Goal: Task Accomplishment & Management: Manage account settings

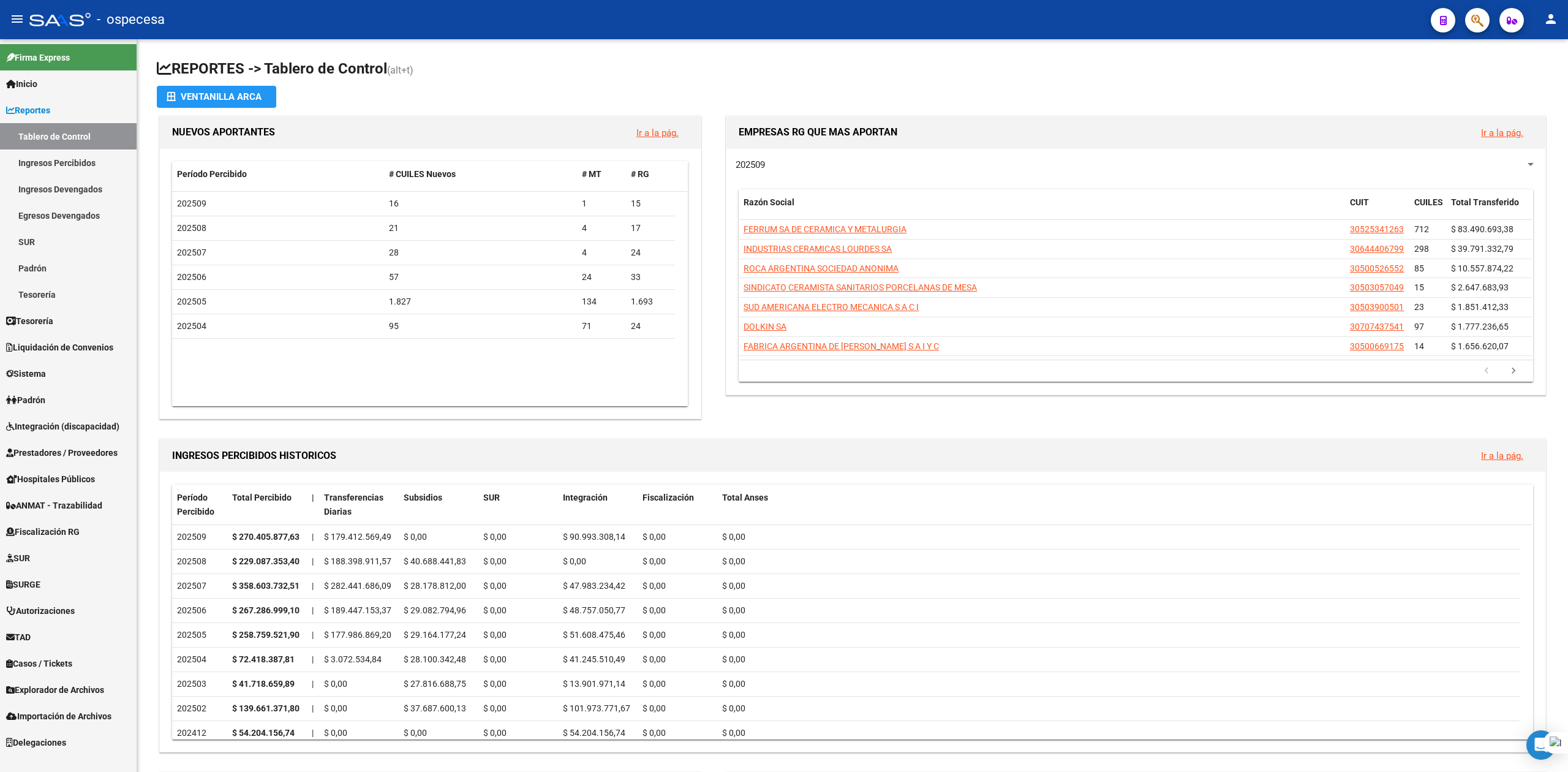
click at [1491, 12] on mat-toolbar "menu - ospecesa person" at bounding box center [784, 19] width 1568 height 39
click at [1483, 17] on icon "button" at bounding box center [1477, 21] width 12 height 14
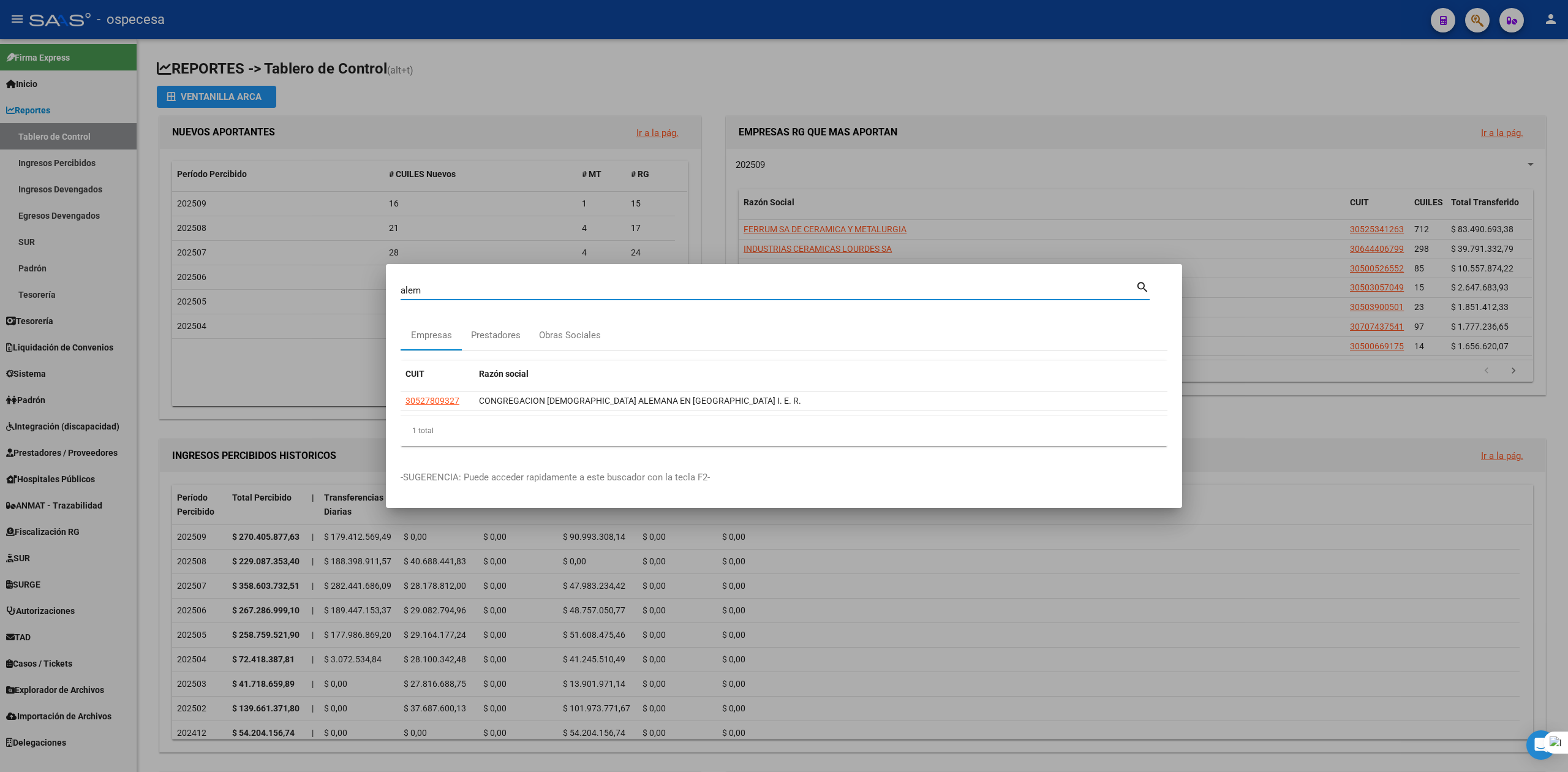
click at [446, 292] on input "alem" at bounding box center [768, 290] width 735 height 11
type input "alvear alem"
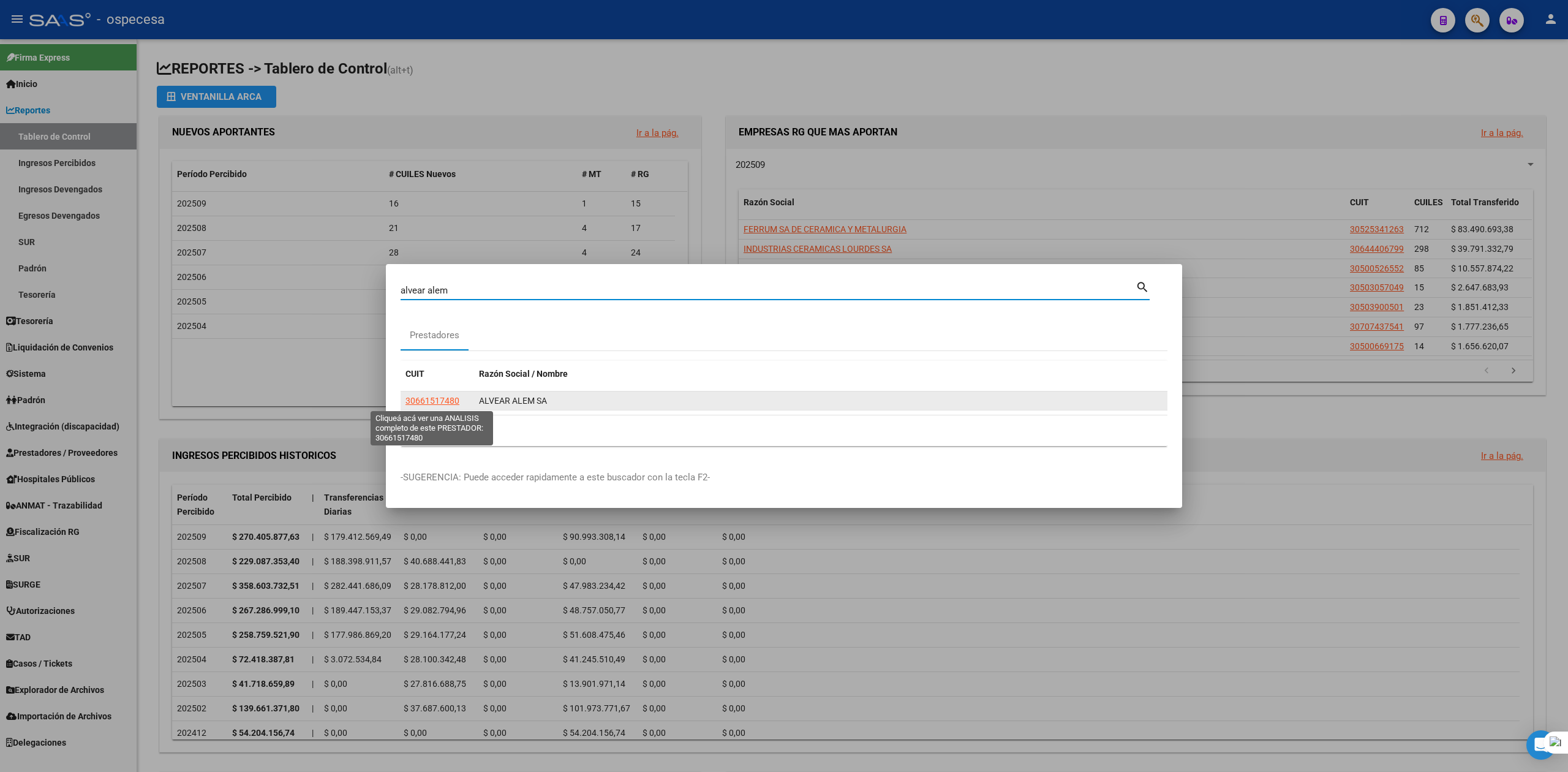
click at [449, 400] on span "30661517480" at bounding box center [432, 401] width 54 height 10
type textarea "30661517480"
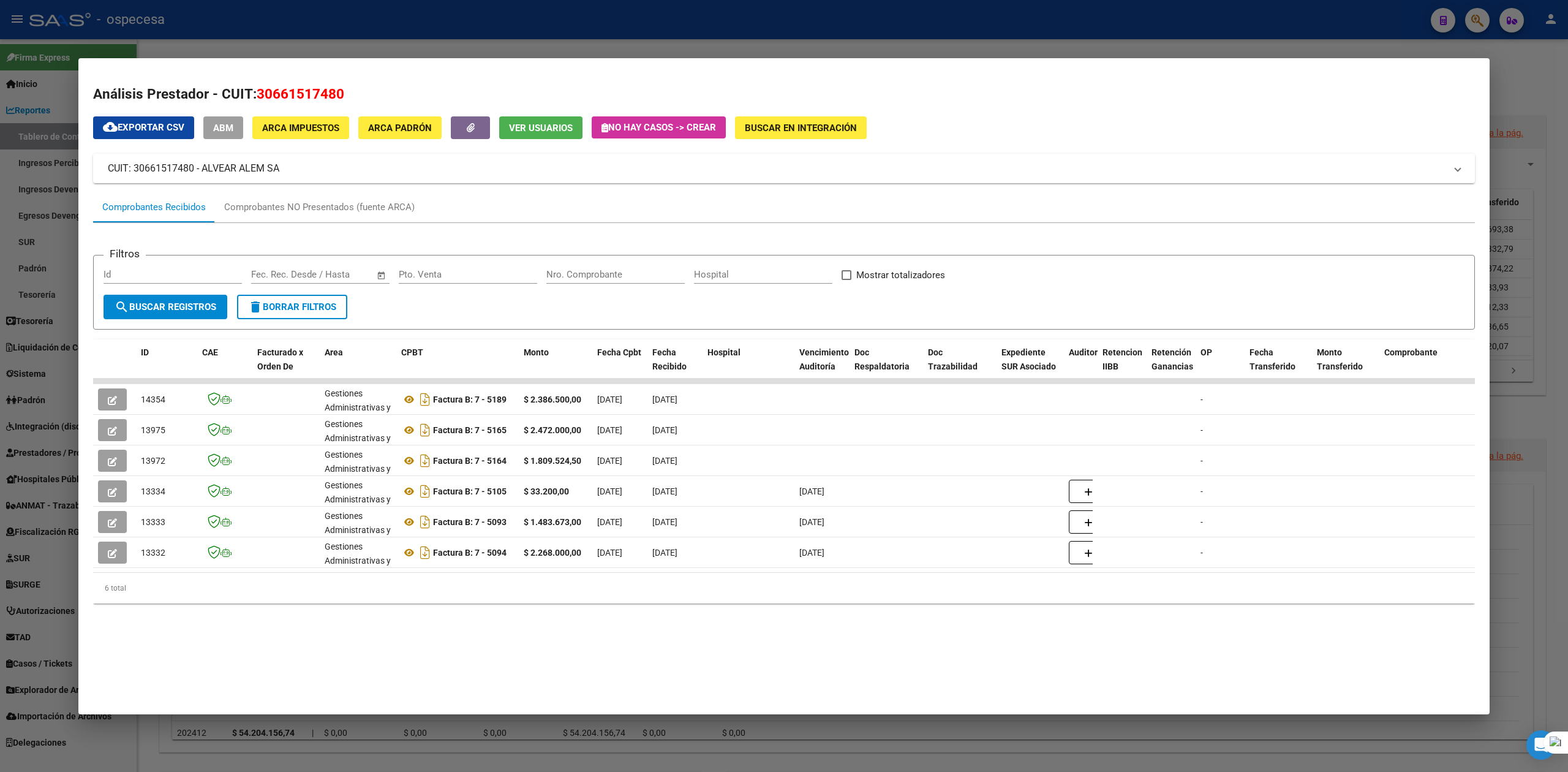
click at [6, 256] on div at bounding box center [784, 386] width 1568 height 772
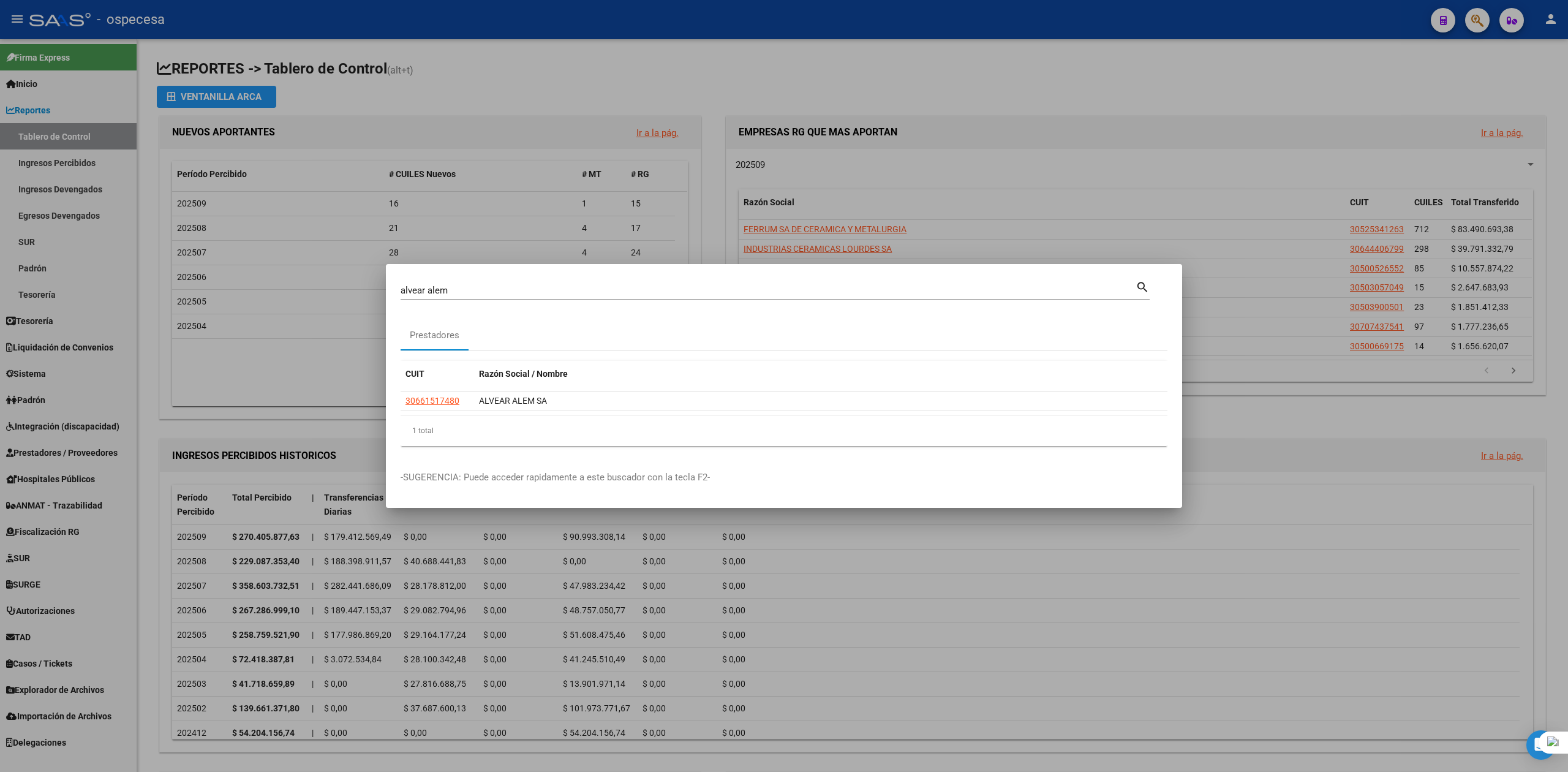
click at [1185, 639] on div at bounding box center [784, 386] width 1568 height 772
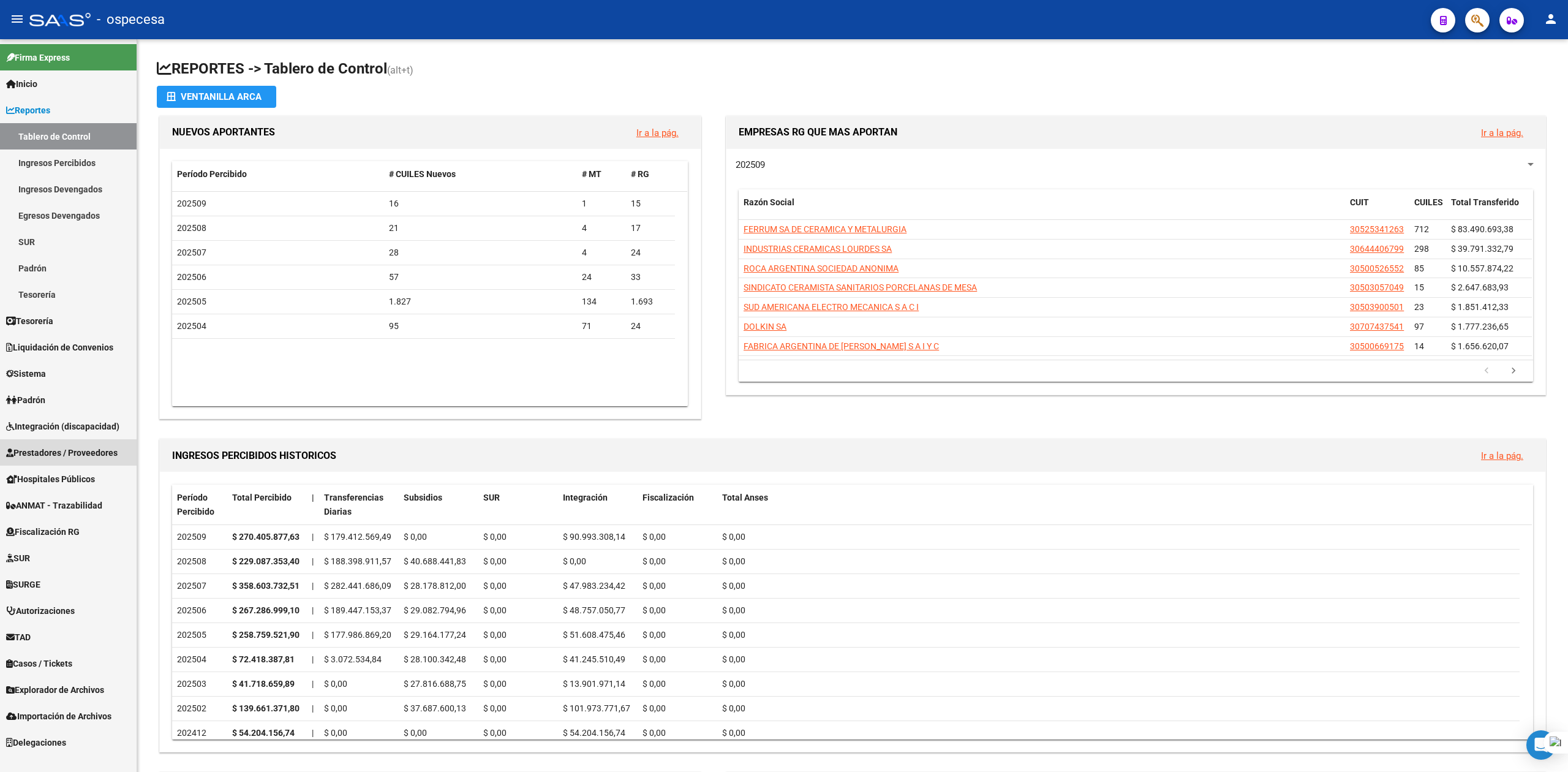
click at [48, 447] on span "Prestadores / Proveedores" at bounding box center [62, 452] width 112 height 14
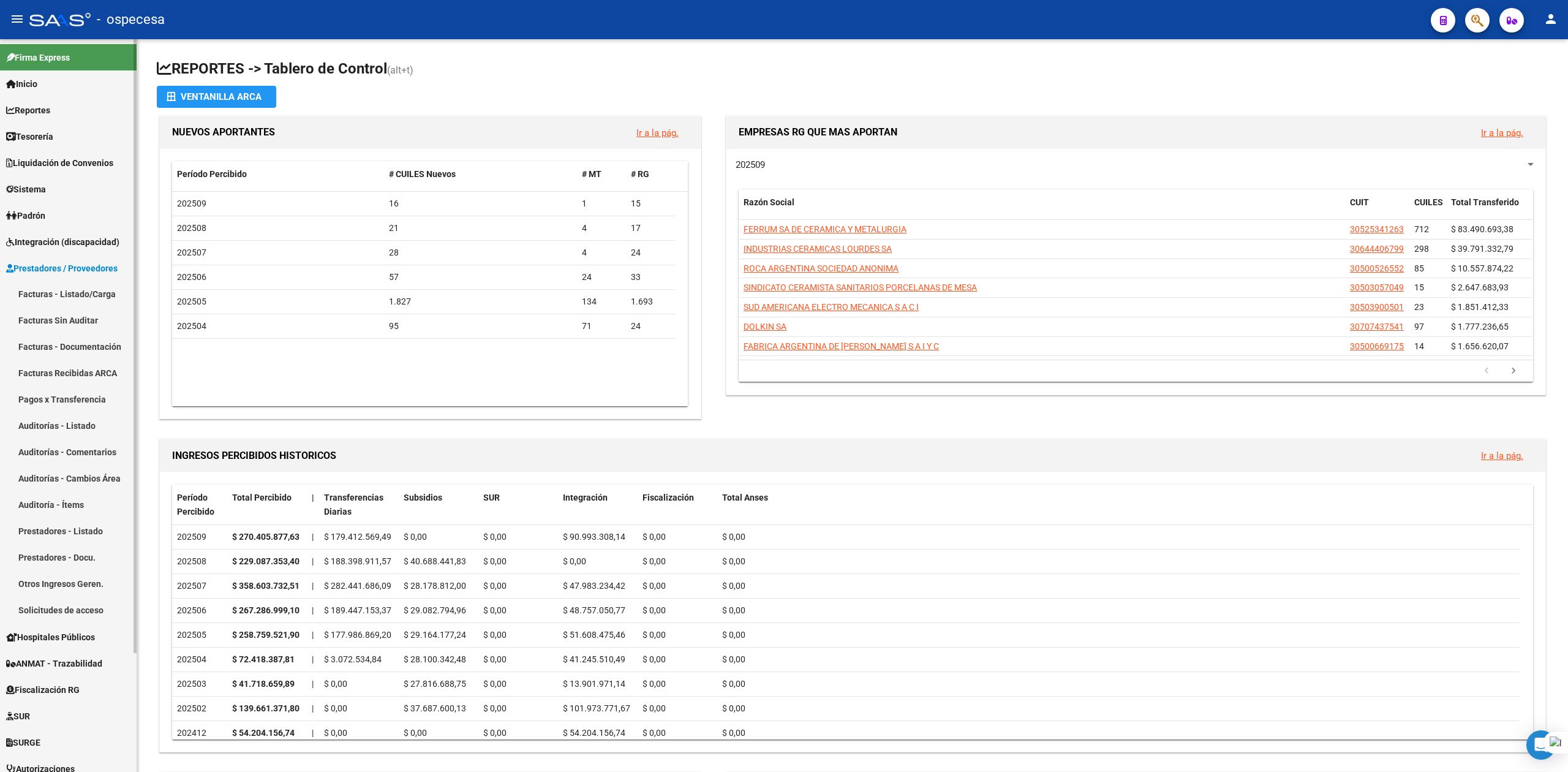
click at [47, 605] on link "Solicitudes de acceso" at bounding box center [68, 610] width 137 height 27
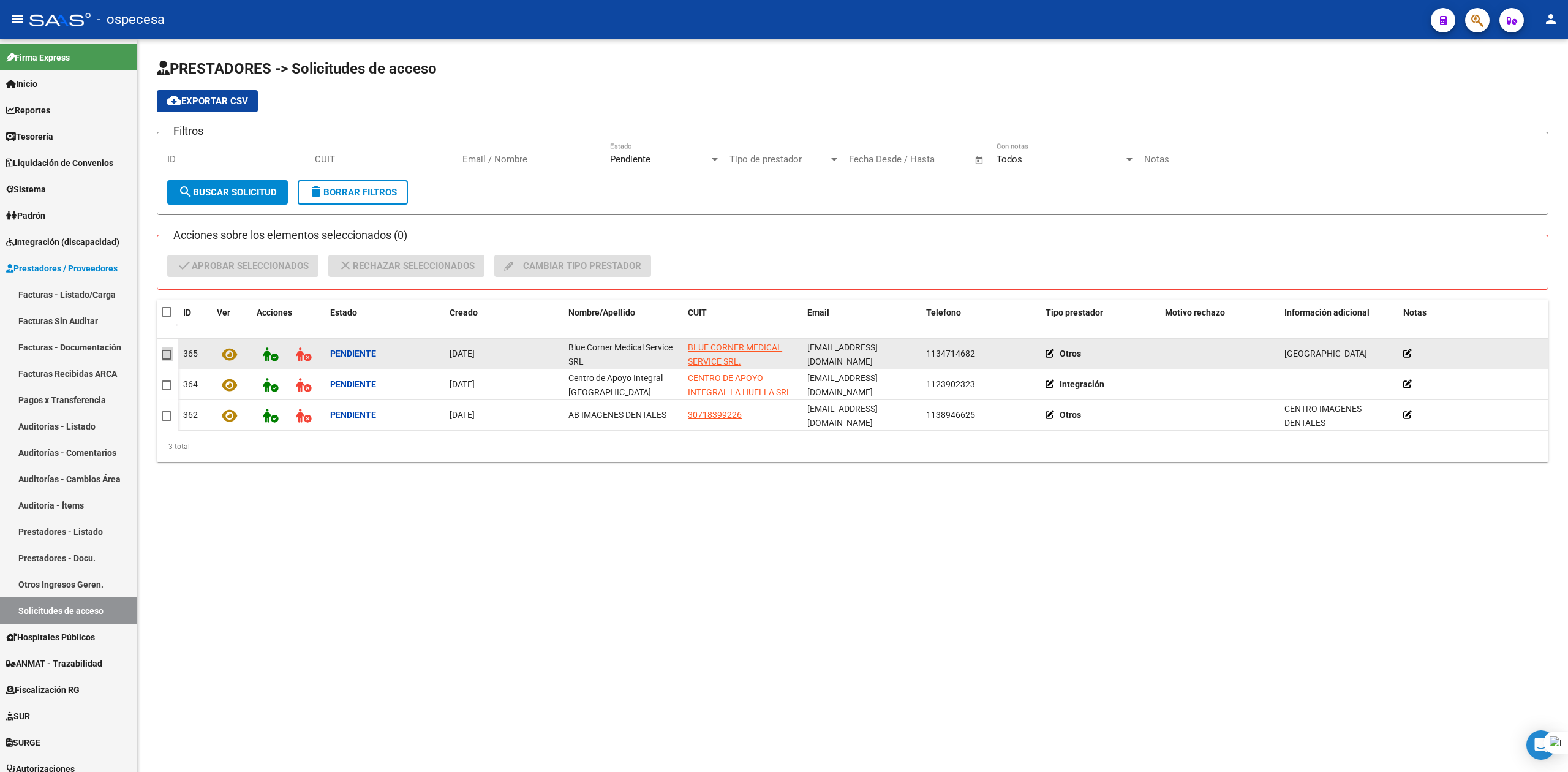
click at [168, 358] on span at bounding box center [167, 355] width 10 height 10
click at [166, 360] on input "checkbox" at bounding box center [166, 360] width 1 height 1
checkbox input "true"
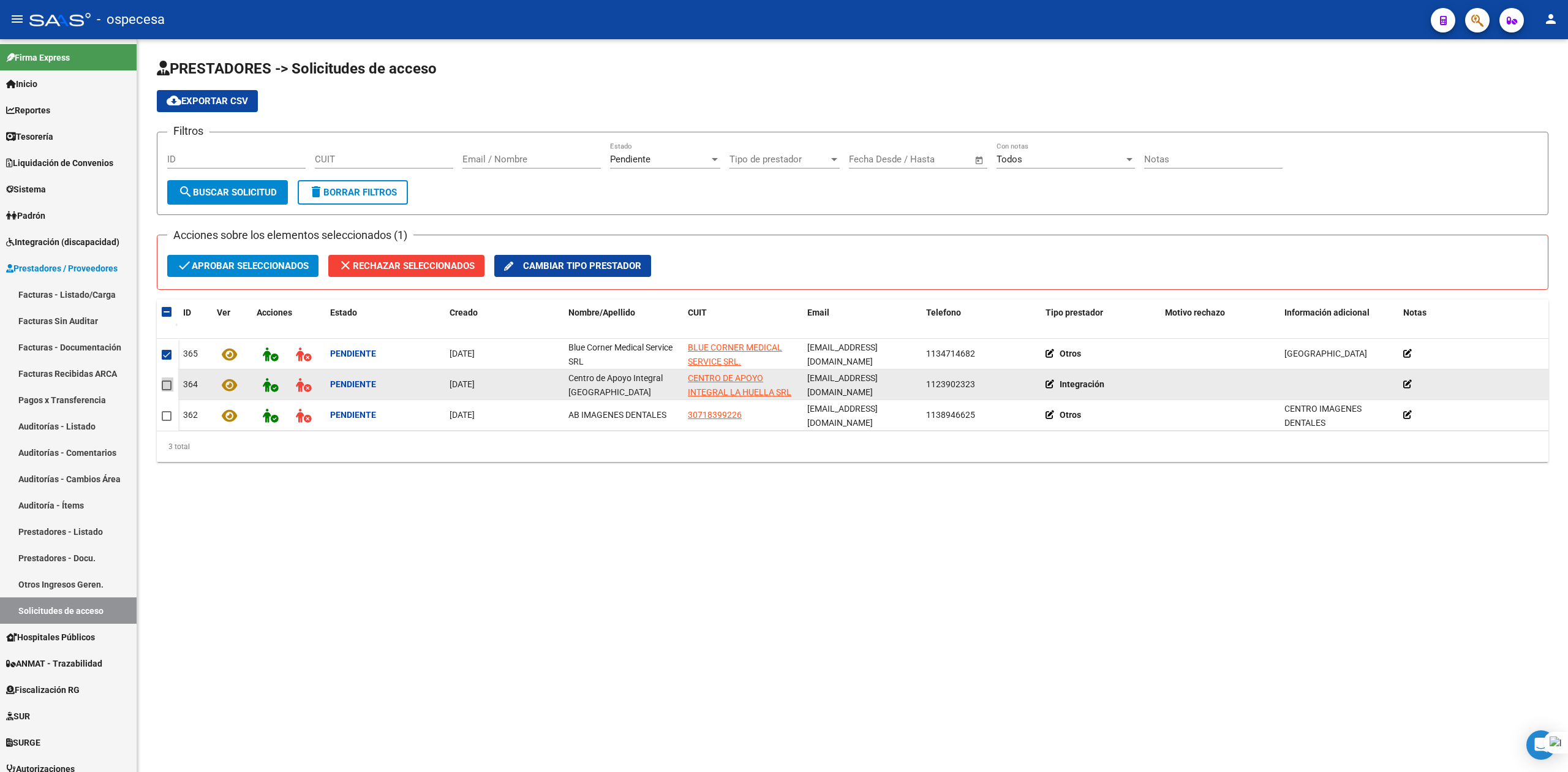
click at [167, 385] on span at bounding box center [167, 386] width 10 height 10
click at [166, 390] on input "checkbox" at bounding box center [166, 390] width 1 height 1
checkbox input "true"
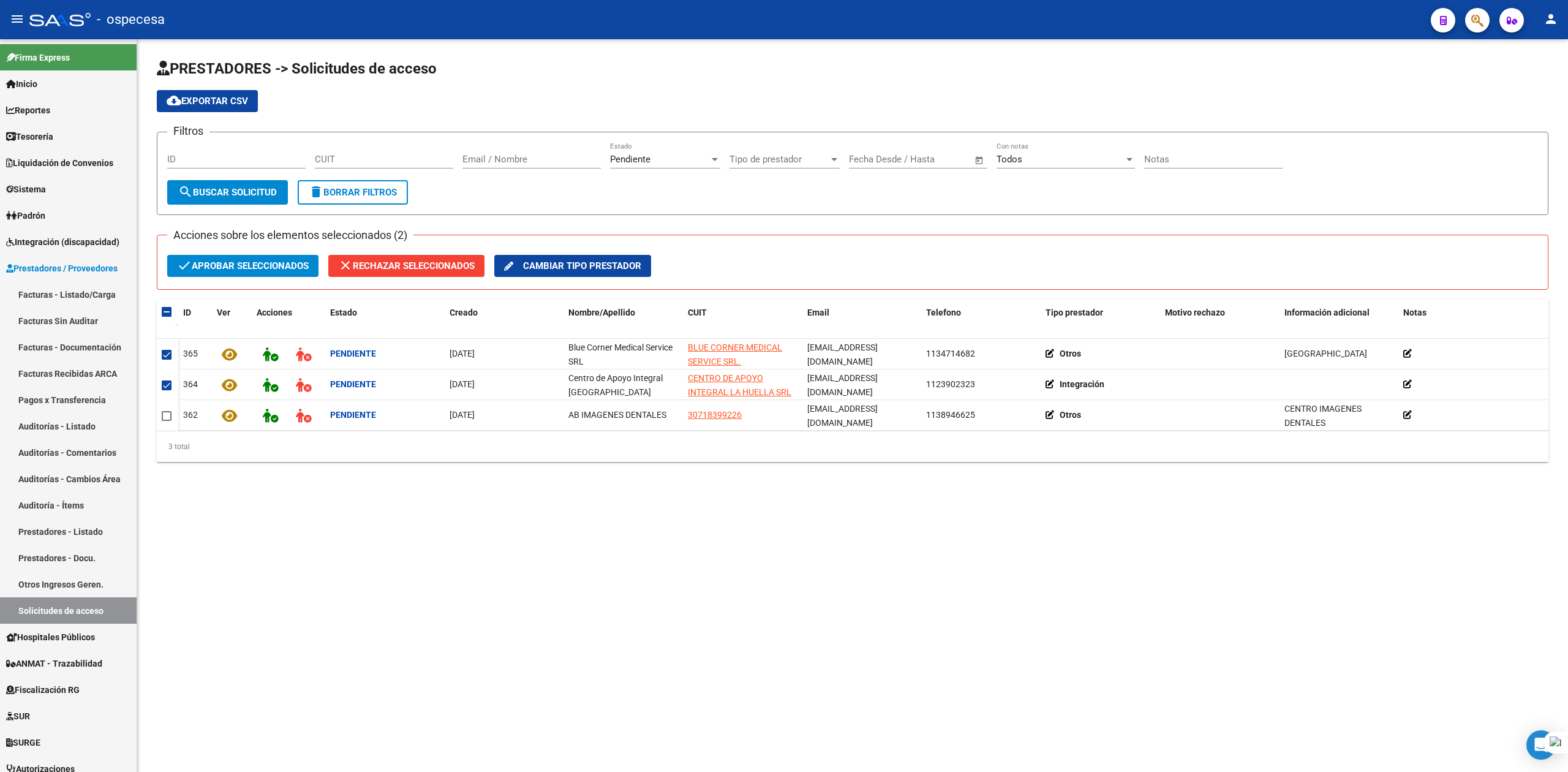
click at [216, 270] on span "check Aprobar seleccionados" at bounding box center [243, 265] width 132 height 22
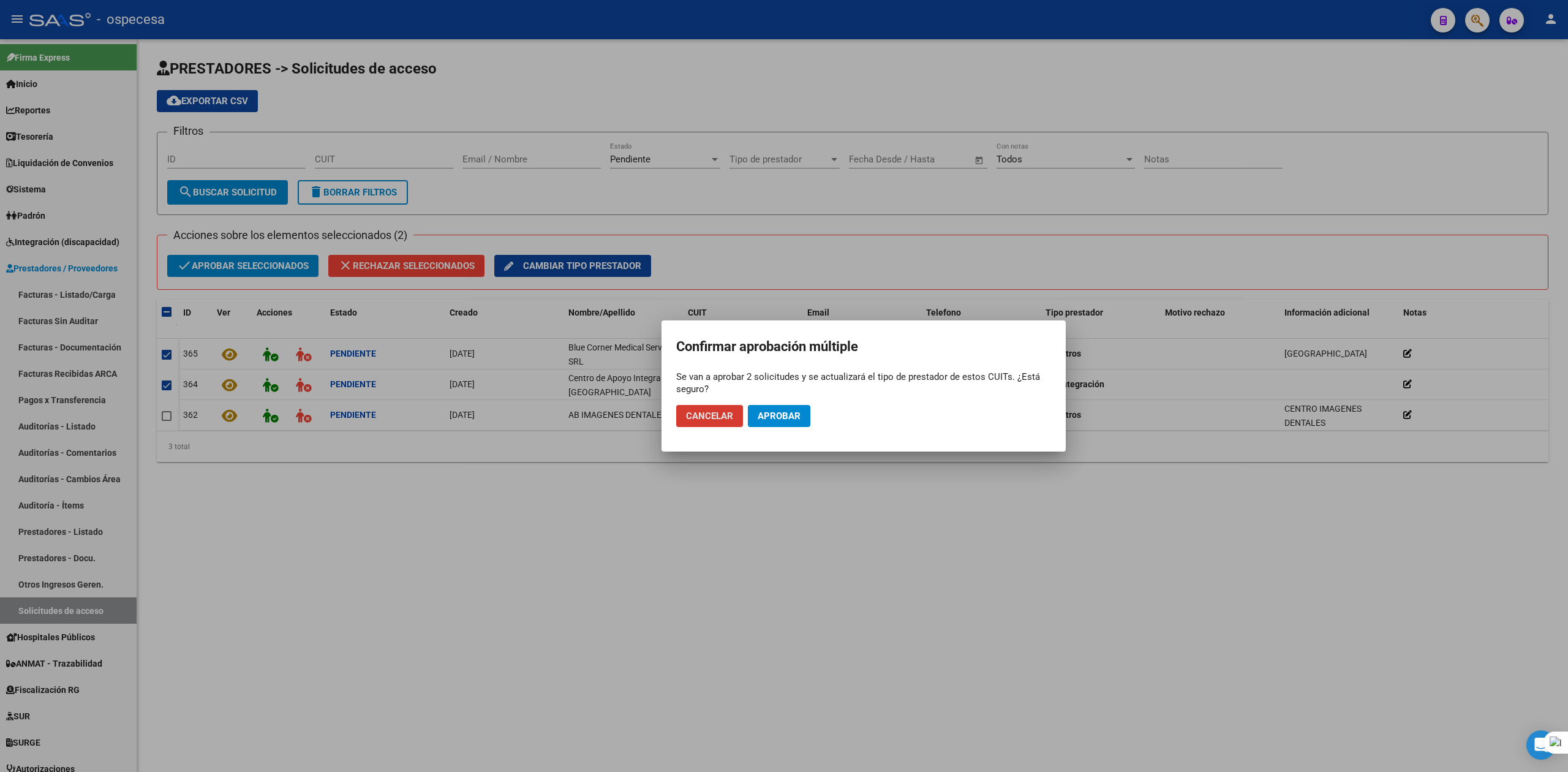
click at [783, 415] on span "Aprobar" at bounding box center [779, 416] width 43 height 11
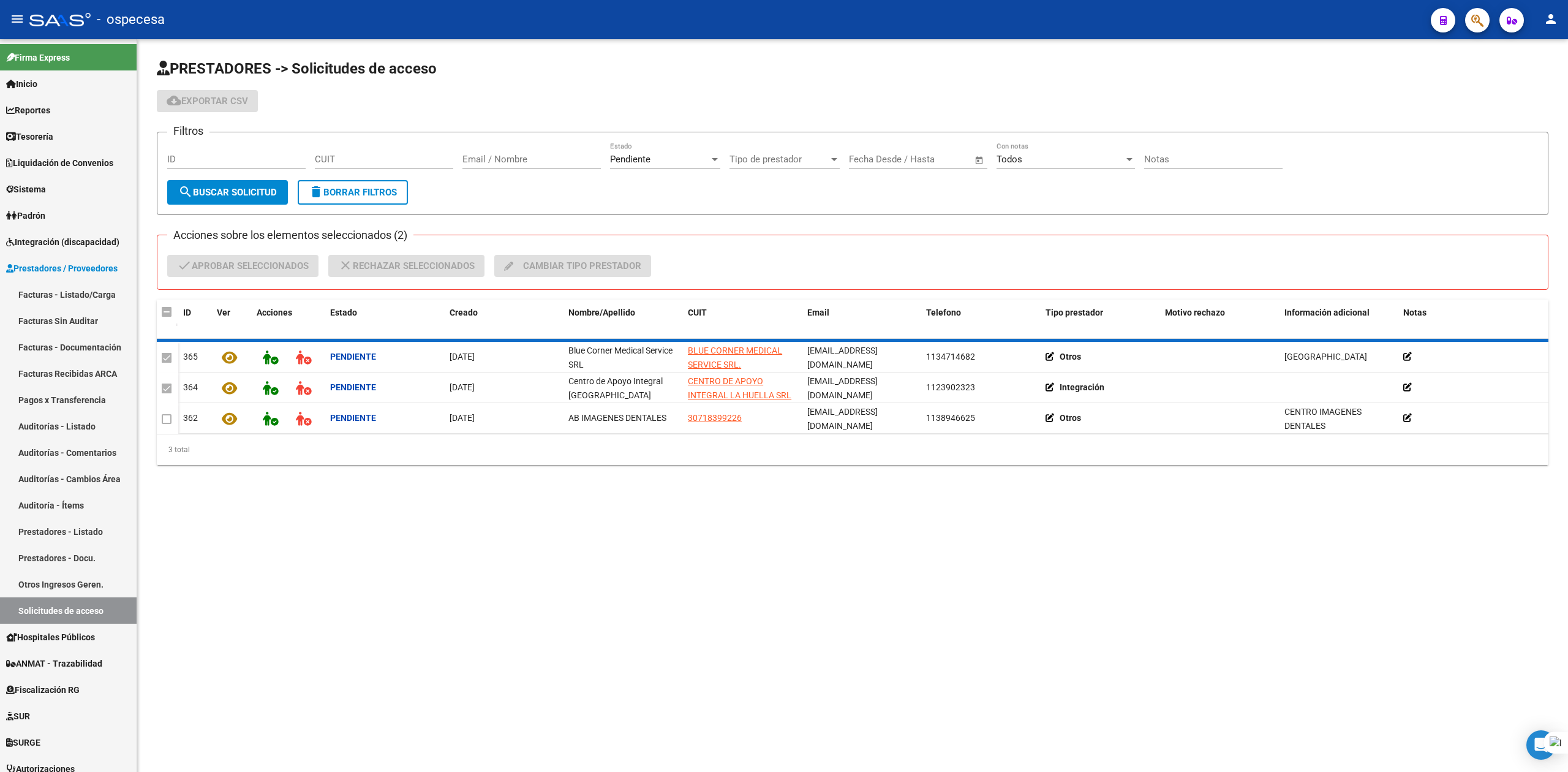
checkbox input "false"
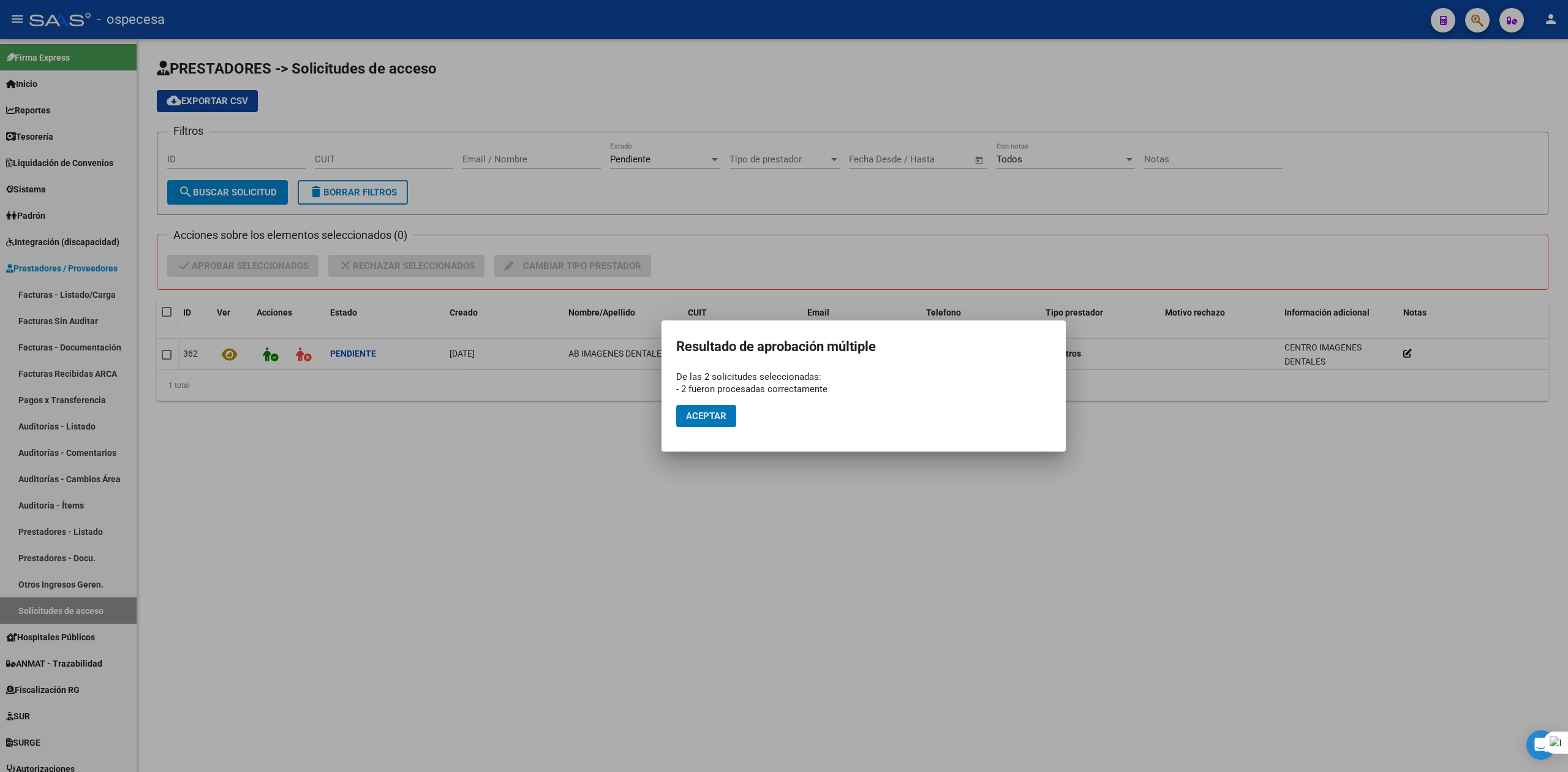
click at [691, 424] on button "Aceptar" at bounding box center [706, 416] width 60 height 22
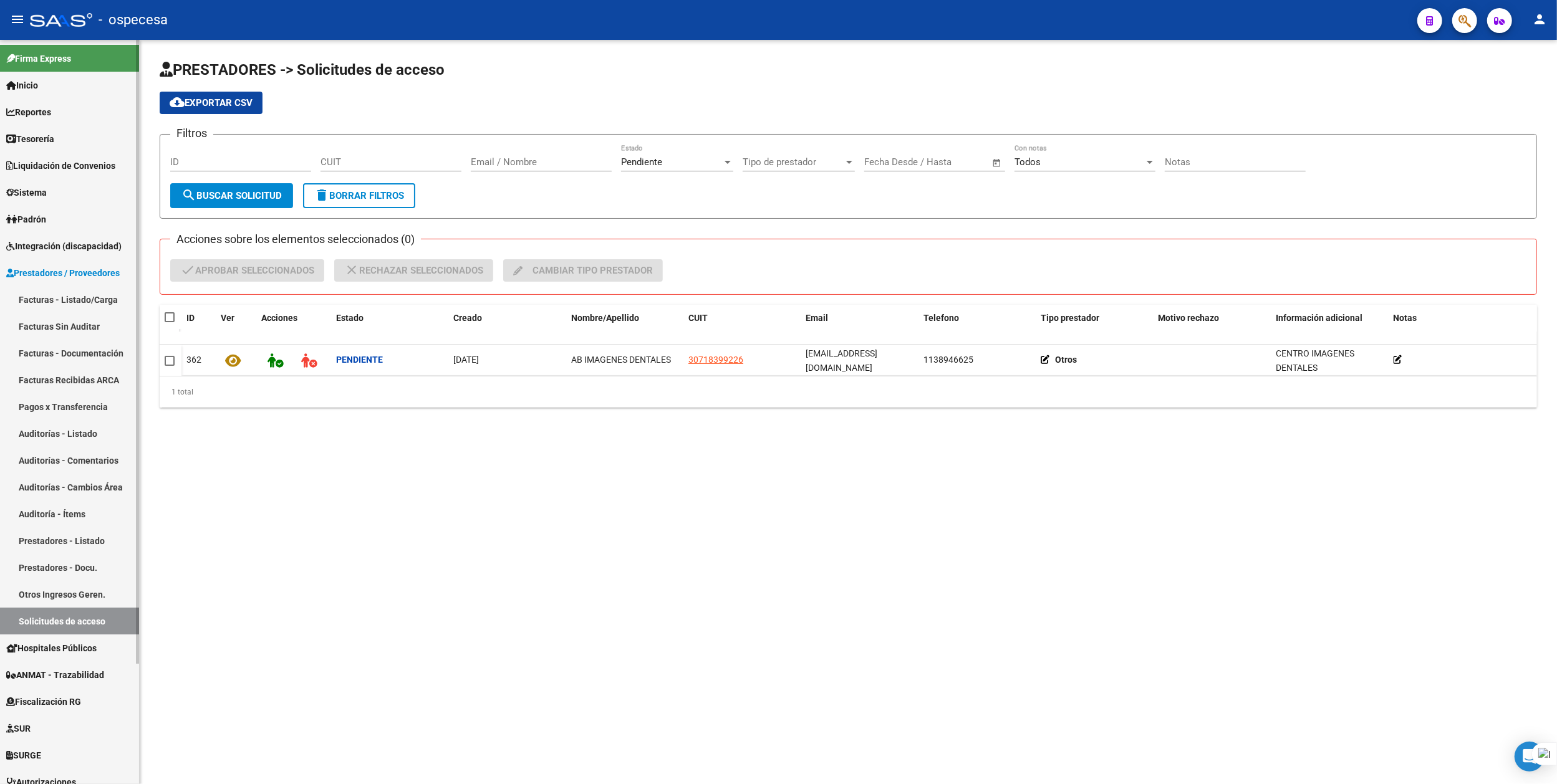
click at [58, 81] on link "Inicio" at bounding box center [69, 85] width 139 height 27
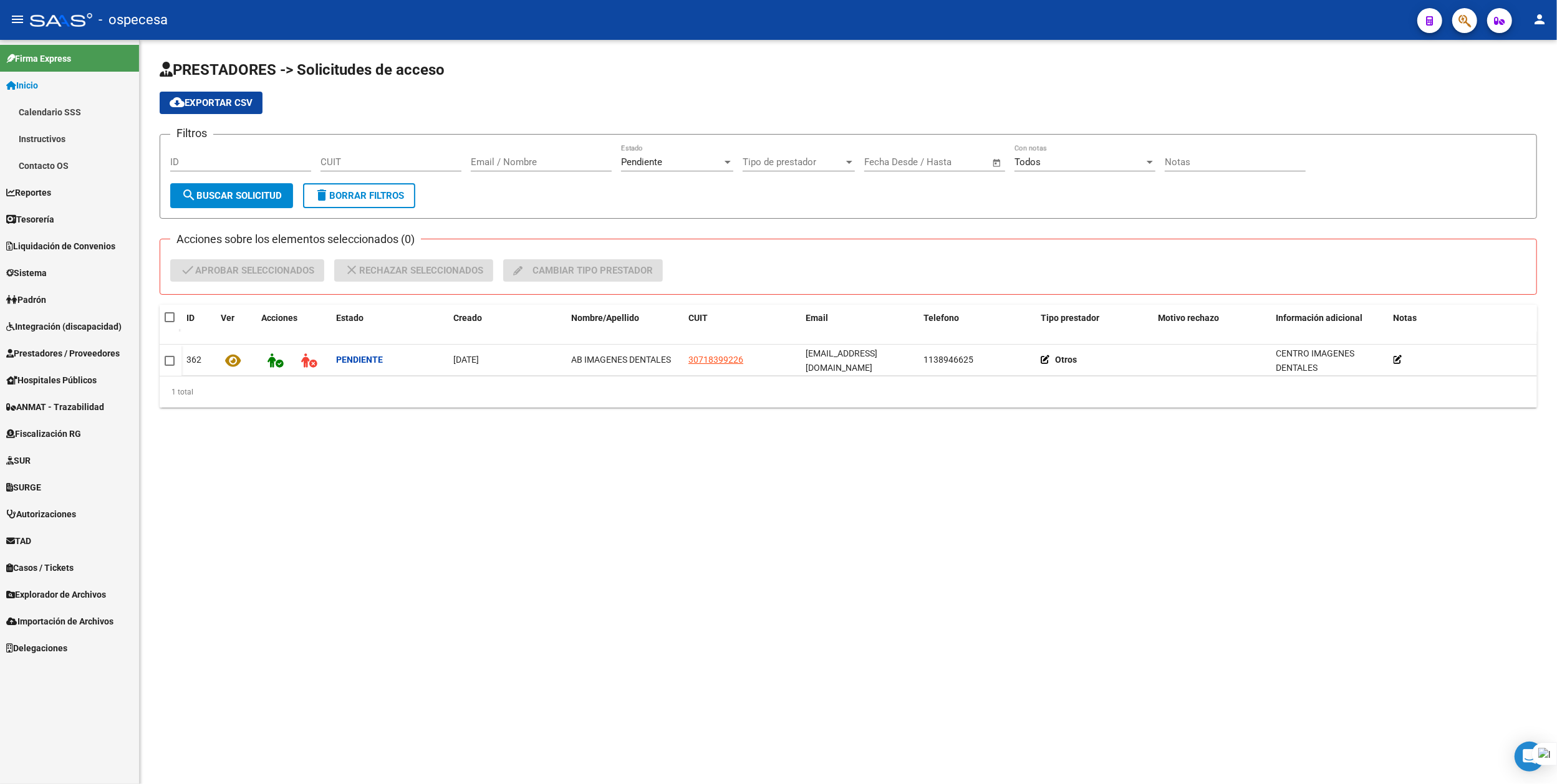
click at [1080, 572] on mat-sidenav-content "PRESTADORES -> Solicitudes de acceso cloud_download Exportar CSV Filtros ID CUI…" at bounding box center [848, 412] width 1417 height 744
click at [1459, 19] on icon "button" at bounding box center [1464, 21] width 12 height 15
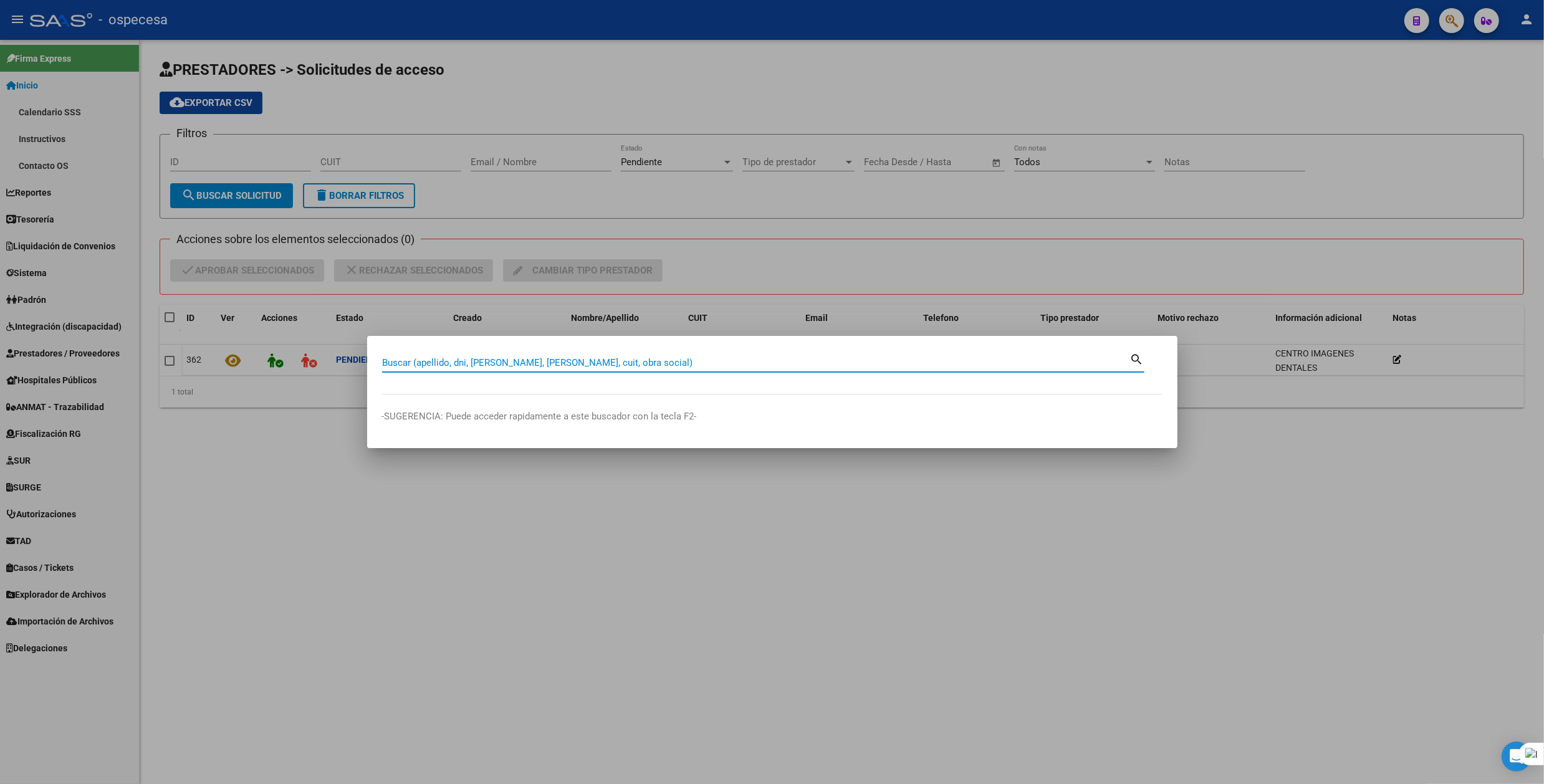
click at [499, 357] on input "Buscar (apellido, dni, [PERSON_NAME], [PERSON_NAME], cuit, obra social)" at bounding box center [756, 362] width 748 height 11
type input "[PERSON_NAME]"
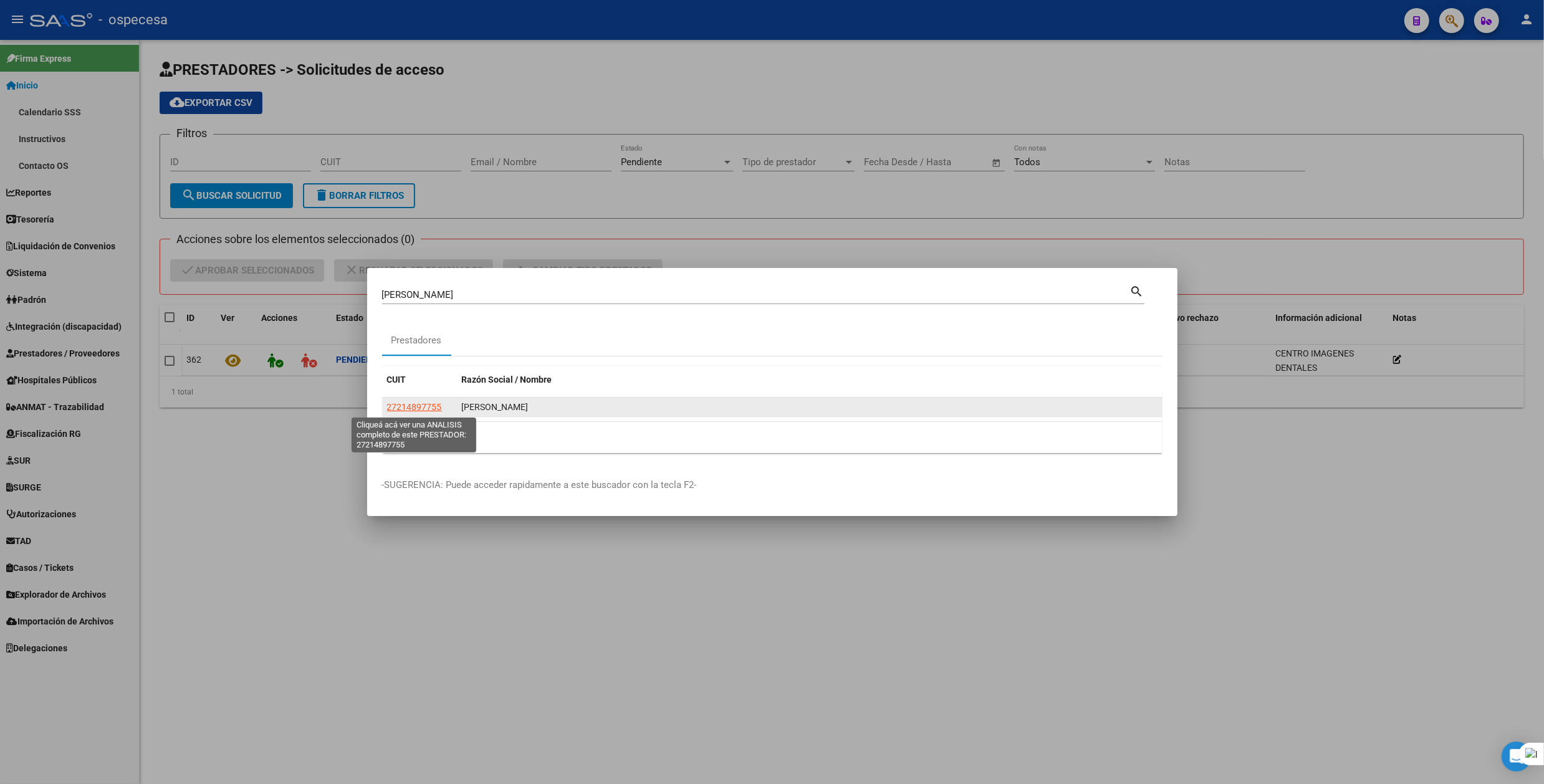
click at [439, 411] on span "27214897755" at bounding box center [414, 407] width 55 height 10
type textarea "27214897755"
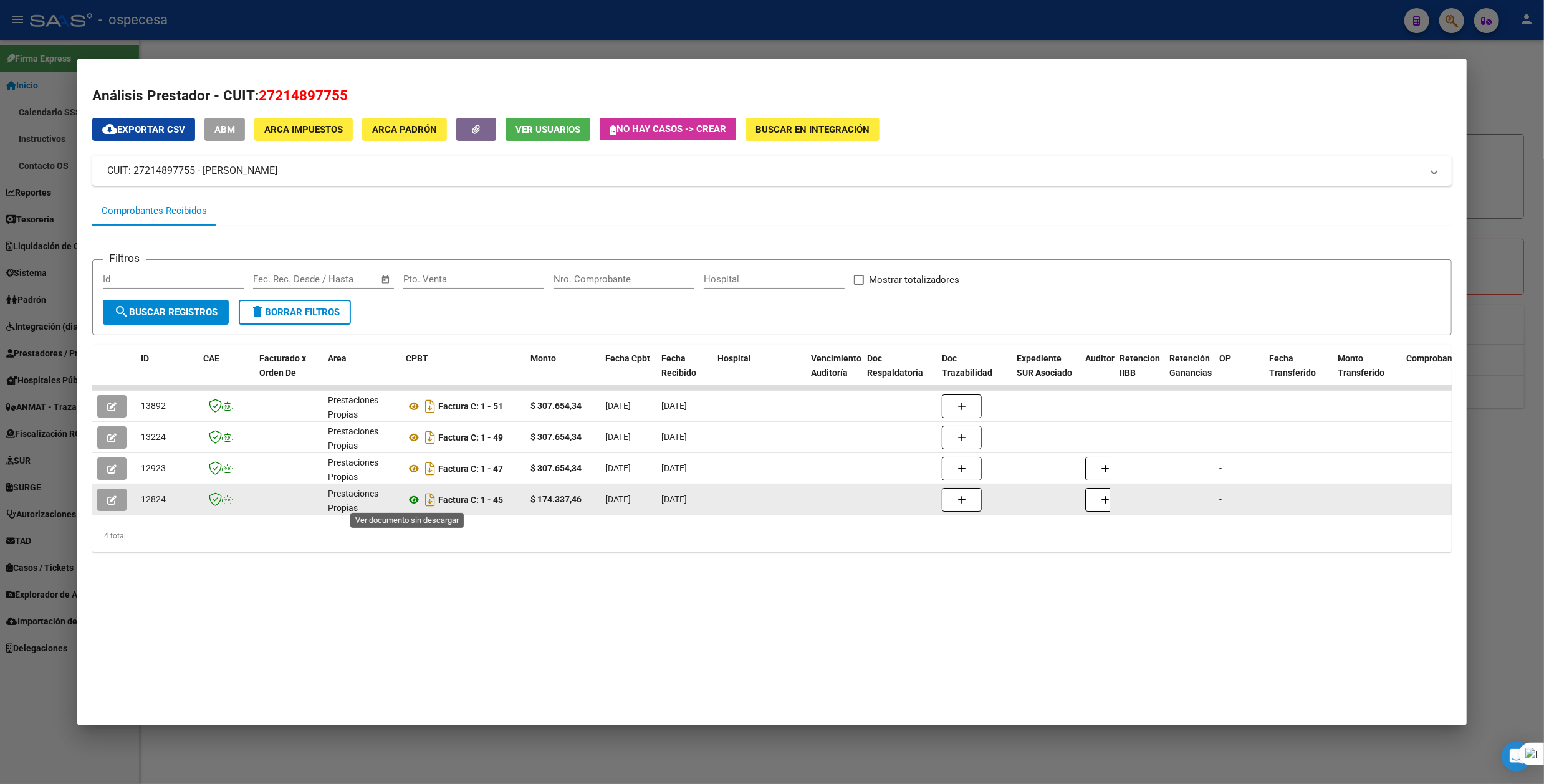
click at [411, 494] on icon at bounding box center [414, 500] width 16 height 15
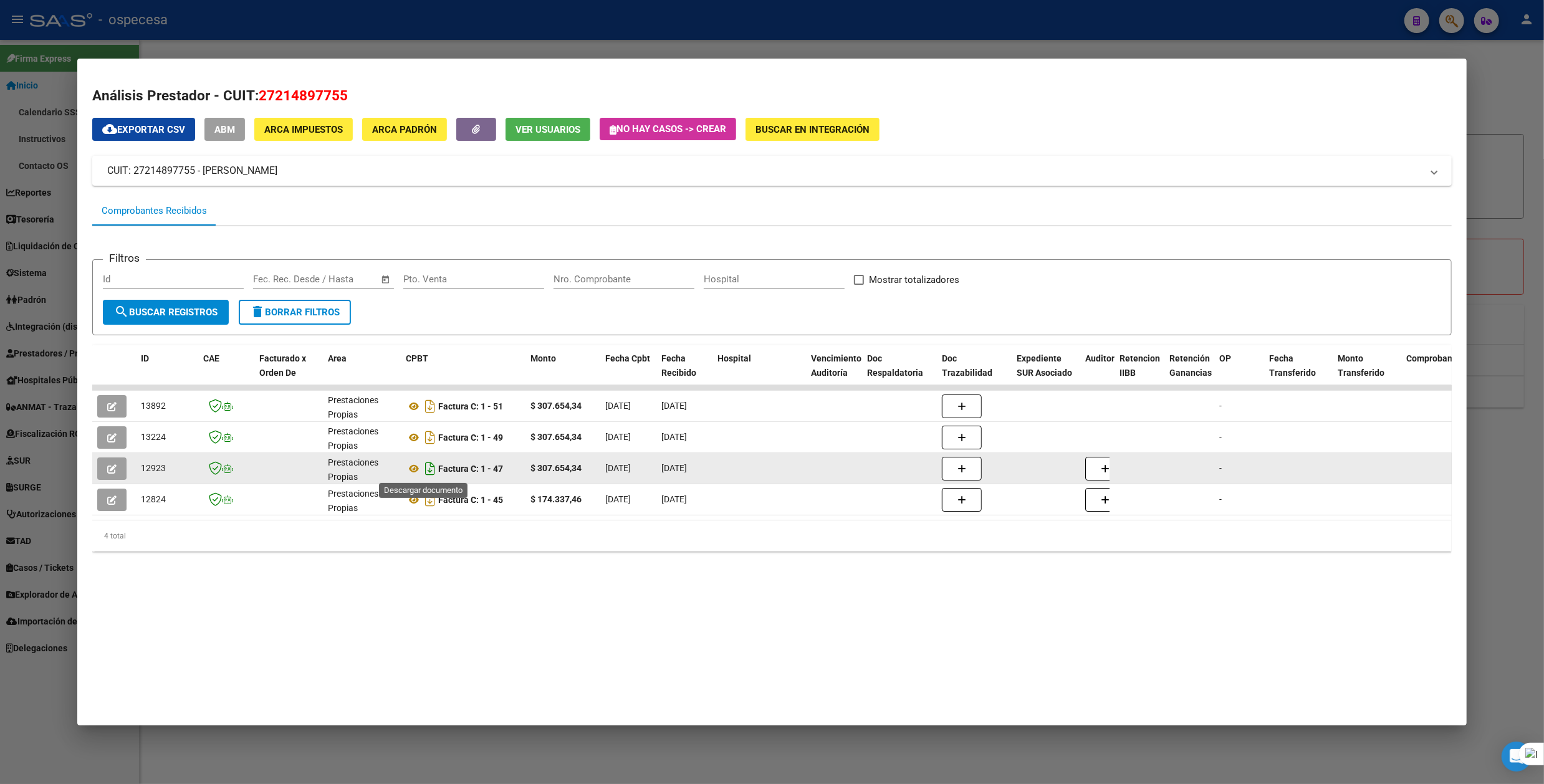
click at [427, 472] on icon "Descargar documento" at bounding box center [430, 468] width 16 height 20
